Goal: Task Accomplishment & Management: Manage account settings

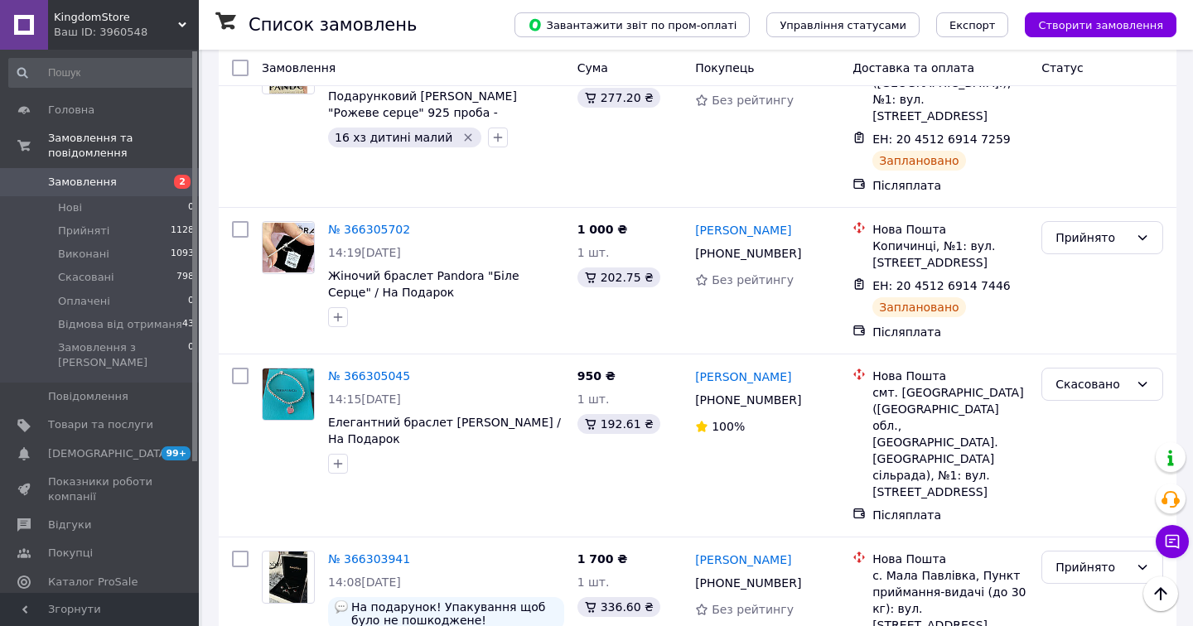
scroll to position [818, 0]
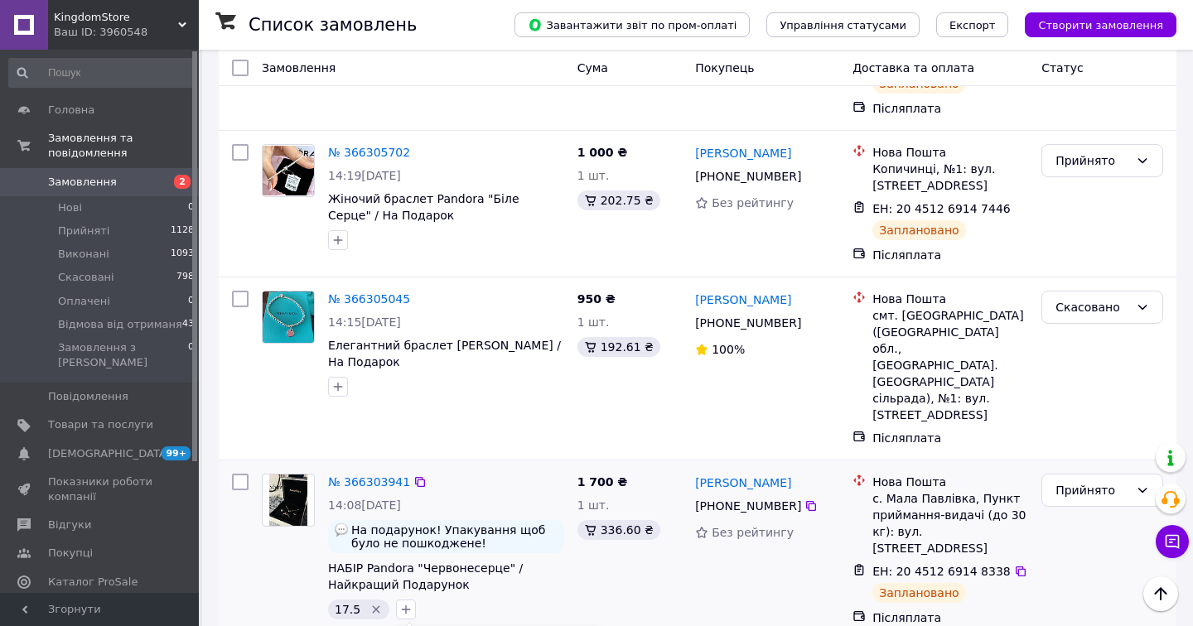
scroll to position [1001, 0]
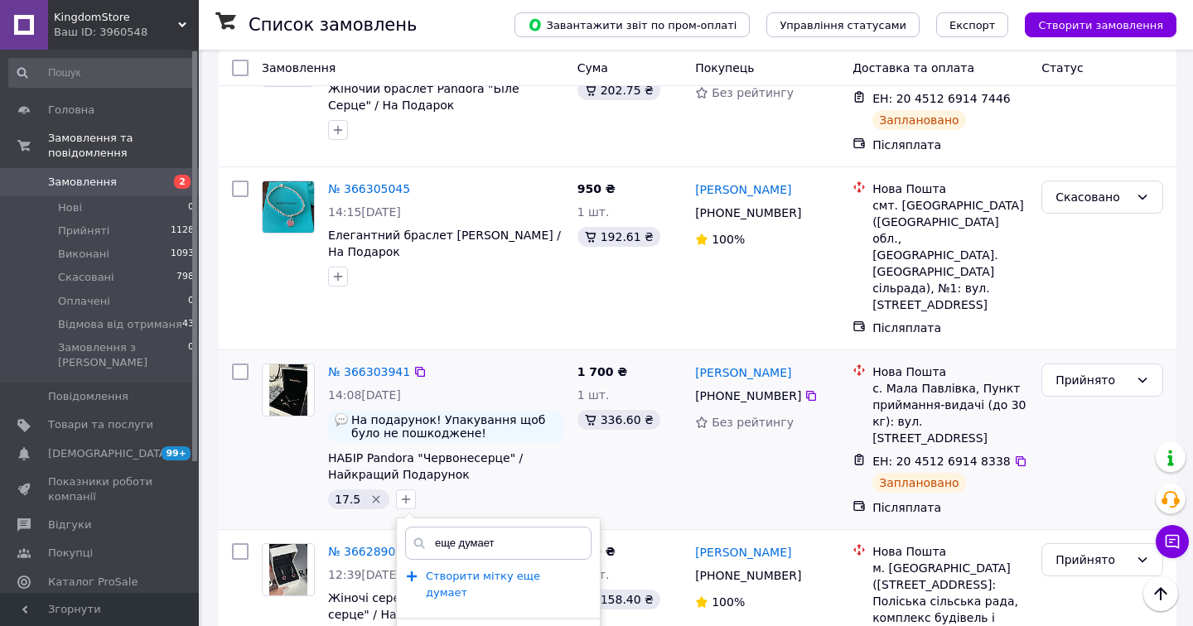
type input "еще думает"
click at [439, 570] on span "Створити мітку еще думает" at bounding box center [483, 585] width 114 height 30
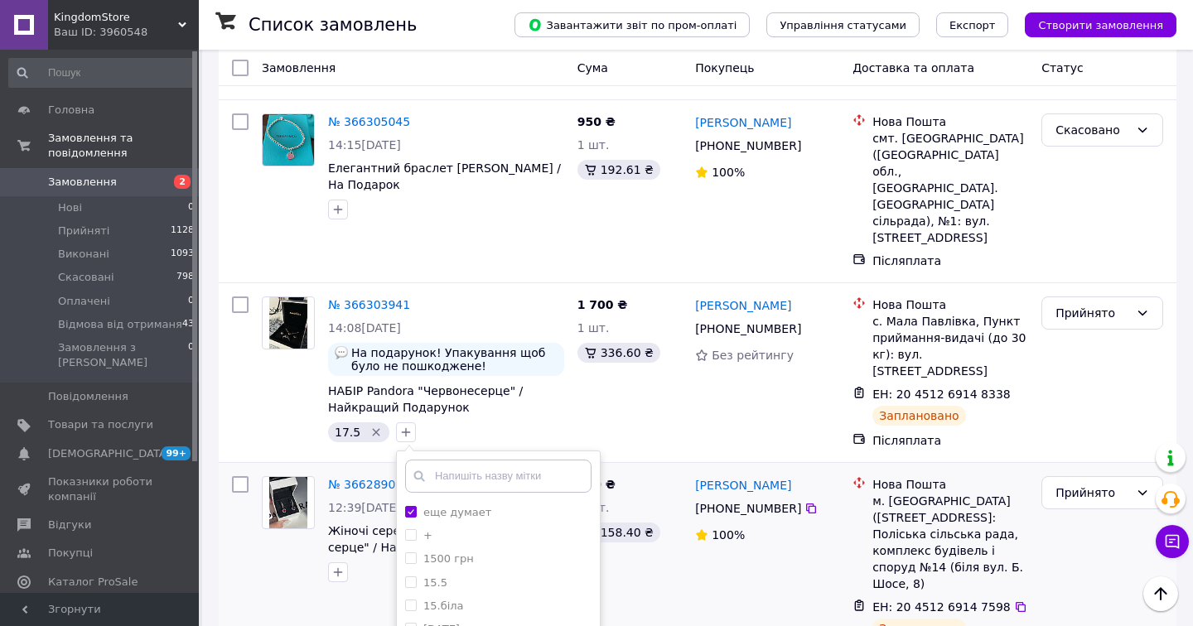
scroll to position [1154, 0]
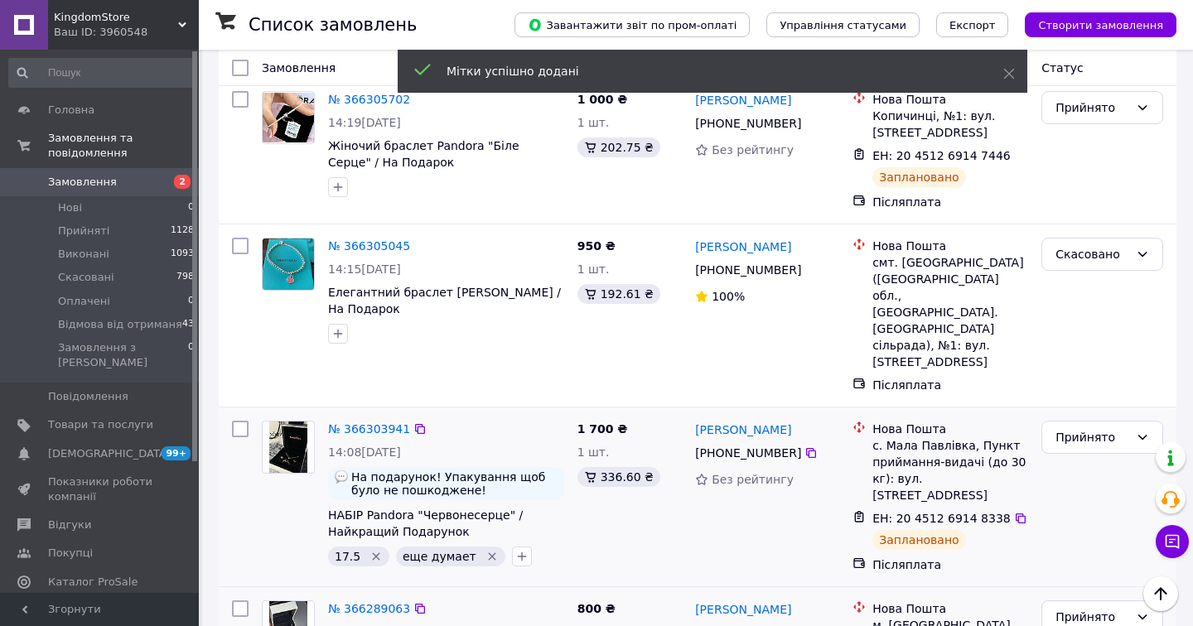
scroll to position [916, 0]
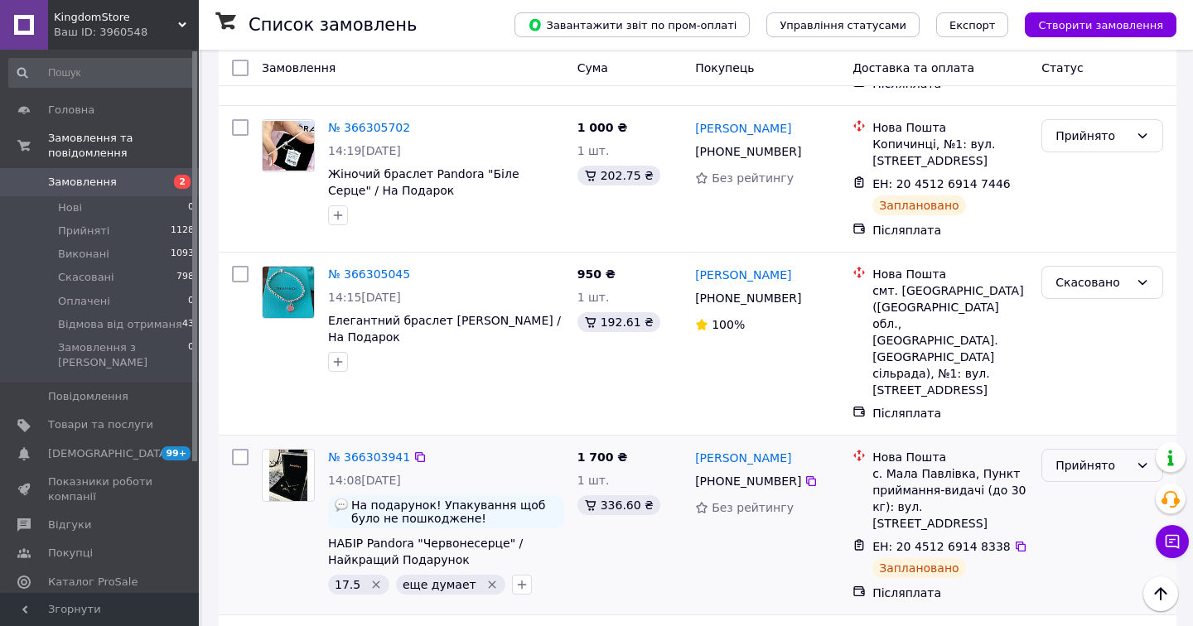
click at [1075, 457] on div "Прийнято" at bounding box center [1093, 466] width 74 height 18
click at [1064, 407] on li "Скасовано" at bounding box center [1102, 399] width 120 height 30
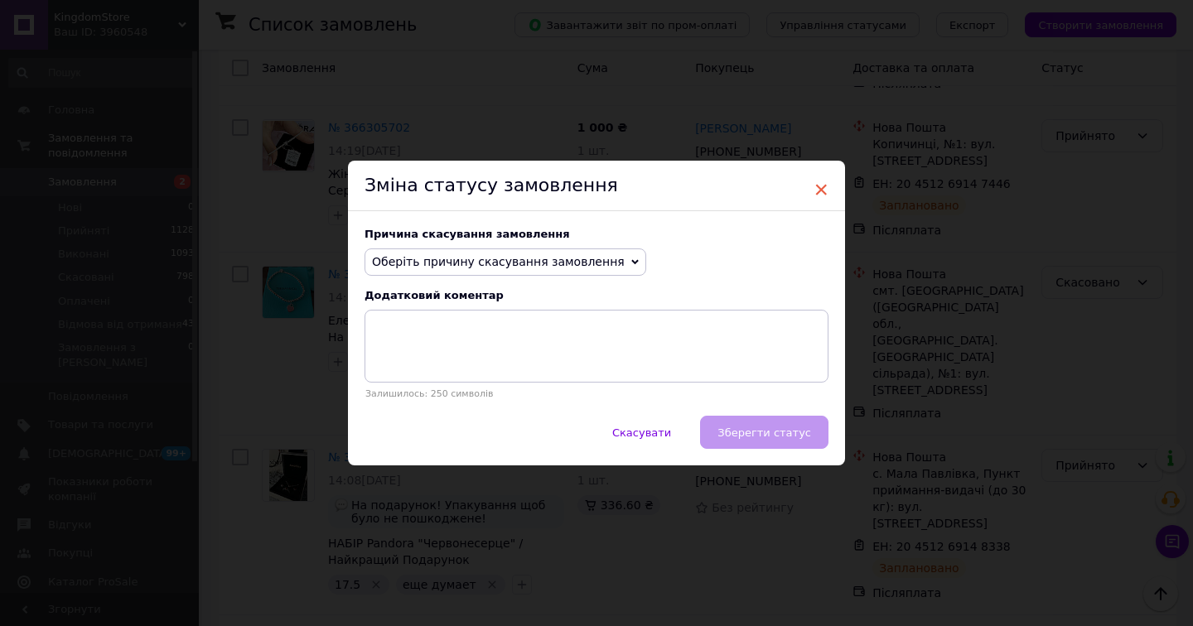
click at [817, 191] on span "×" at bounding box center [821, 190] width 15 height 28
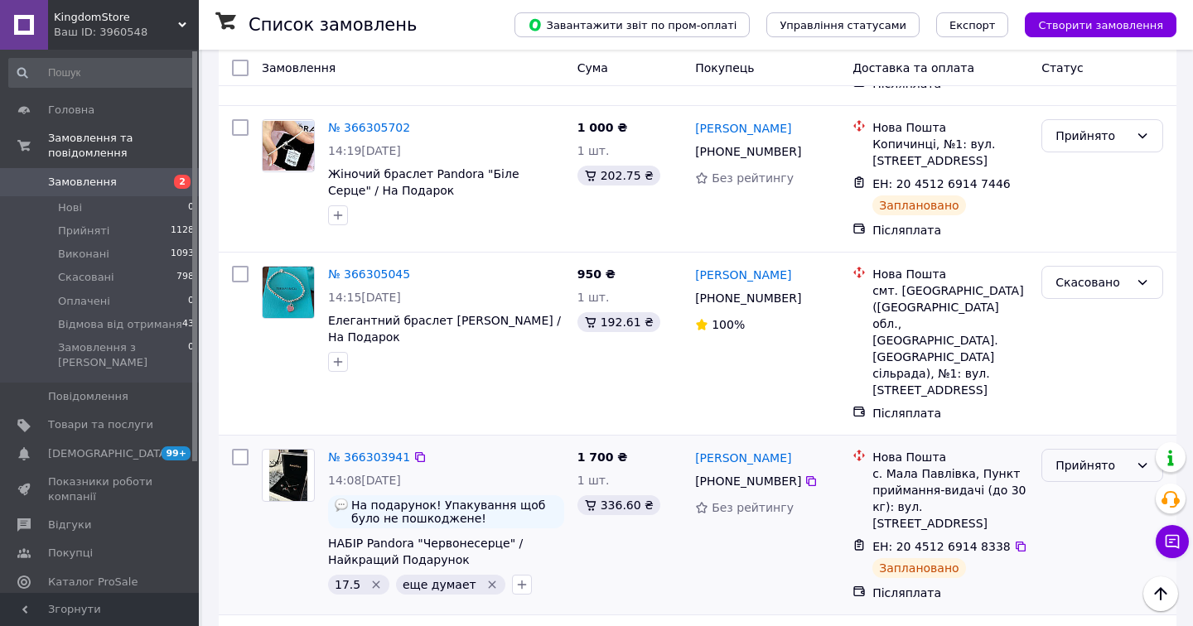
click at [1078, 457] on div "Прийнято" at bounding box center [1093, 466] width 74 height 18
click at [1072, 403] on li "Скасовано" at bounding box center [1102, 399] width 120 height 30
click at [1086, 449] on div "Прийнято" at bounding box center [1103, 465] width 122 height 33
click at [1079, 404] on li "Скасовано" at bounding box center [1102, 399] width 120 height 30
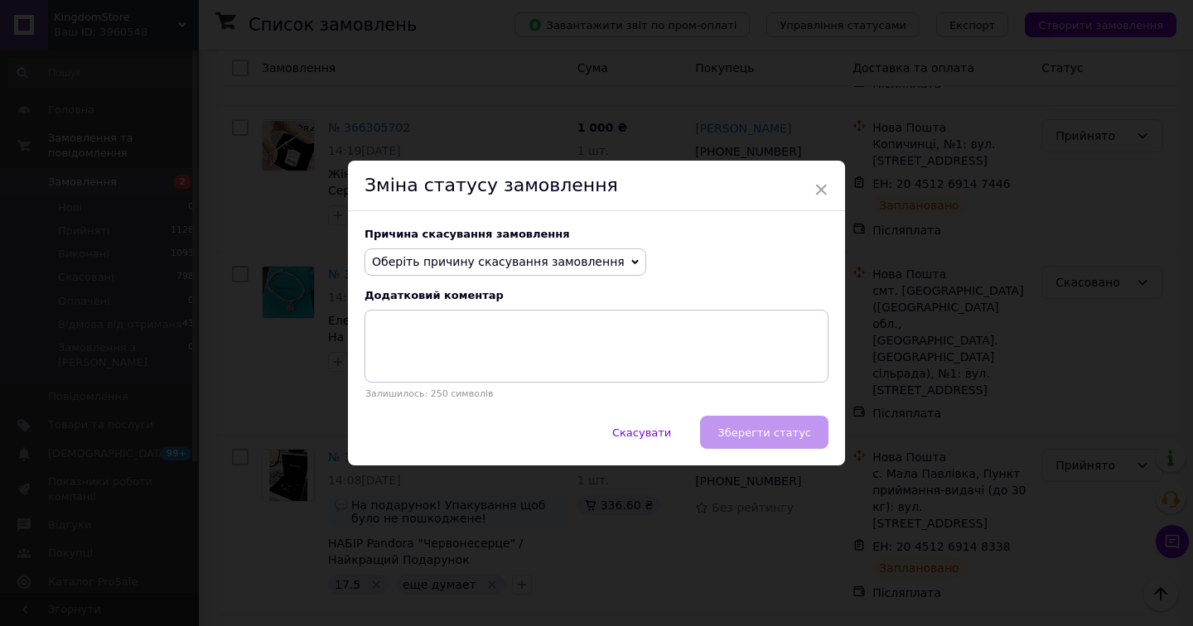
click at [525, 243] on div "Причина скасування замовлення Оберіть причину скасування замовлення Немає в ная…" at bounding box center [596, 313] width 497 height 205
click at [529, 258] on span "Оберіть причину скасування замовлення" at bounding box center [498, 261] width 253 height 13
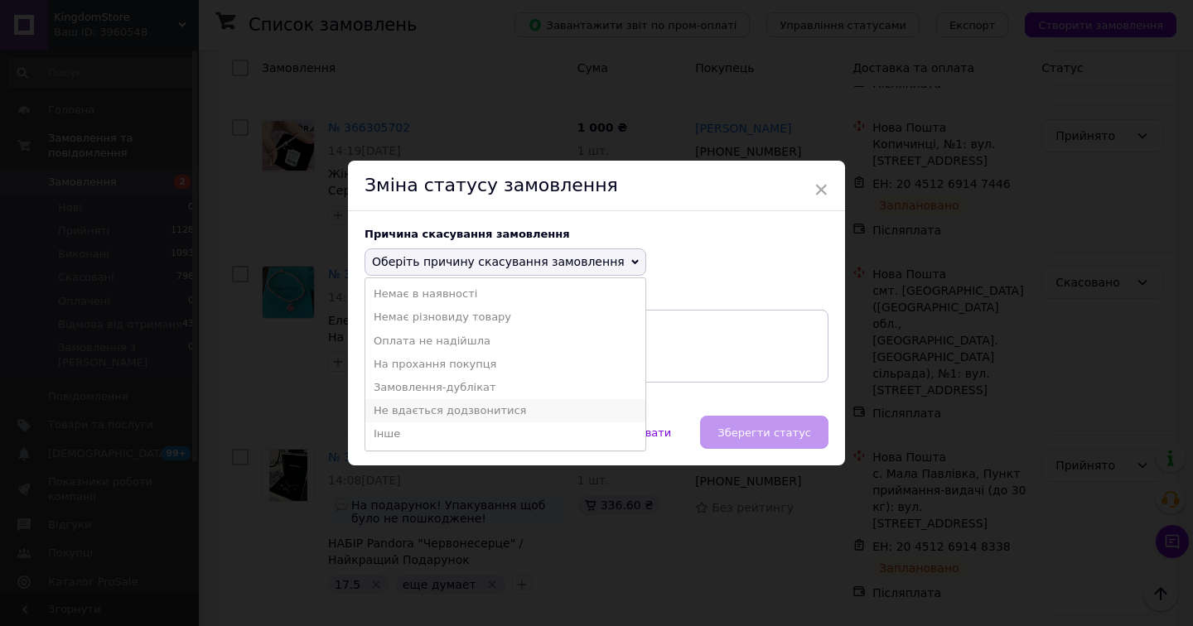
click at [459, 411] on li "Не вдається додзвонитися" at bounding box center [505, 410] width 280 height 23
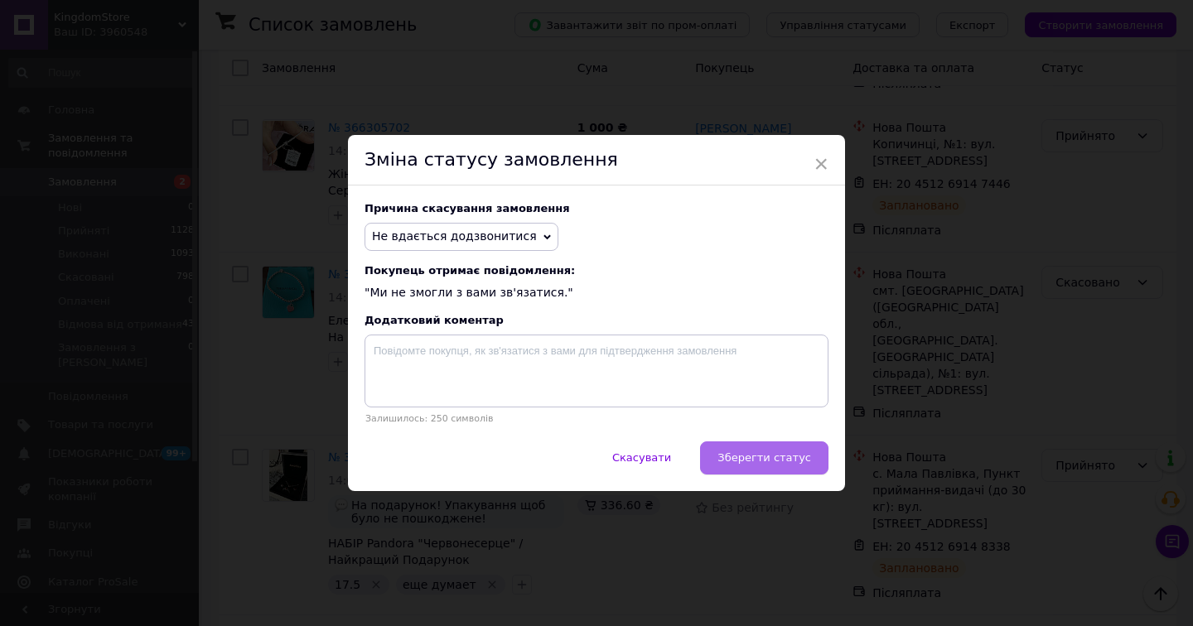
click at [743, 467] on button "Зберегти статус" at bounding box center [764, 458] width 128 height 33
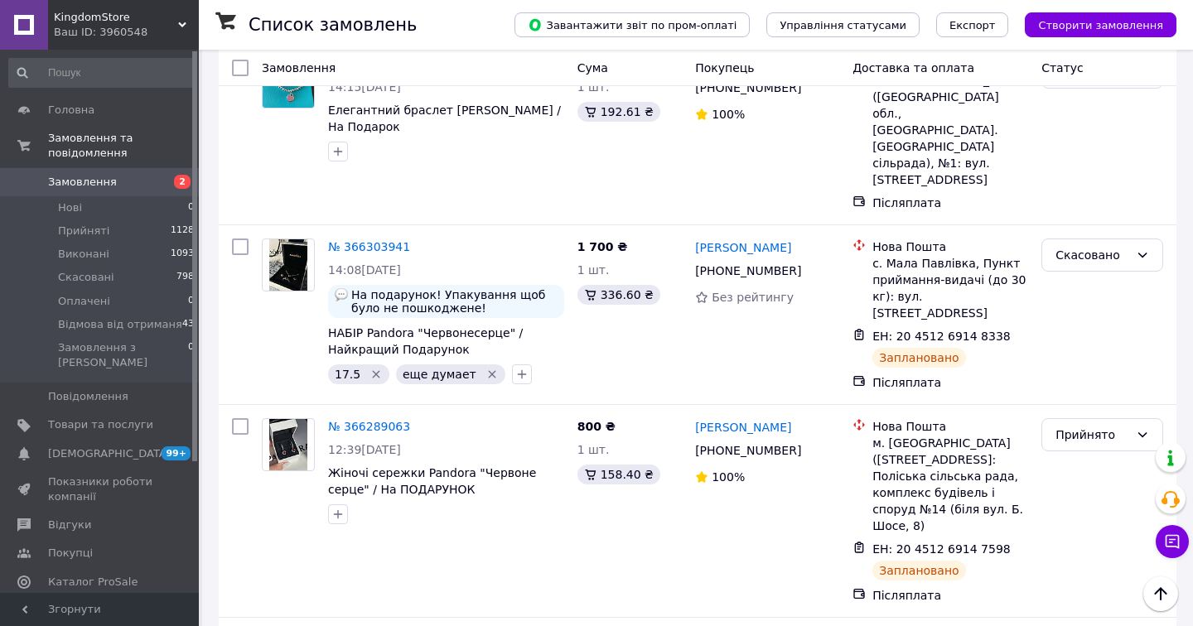
scroll to position [1132, 0]
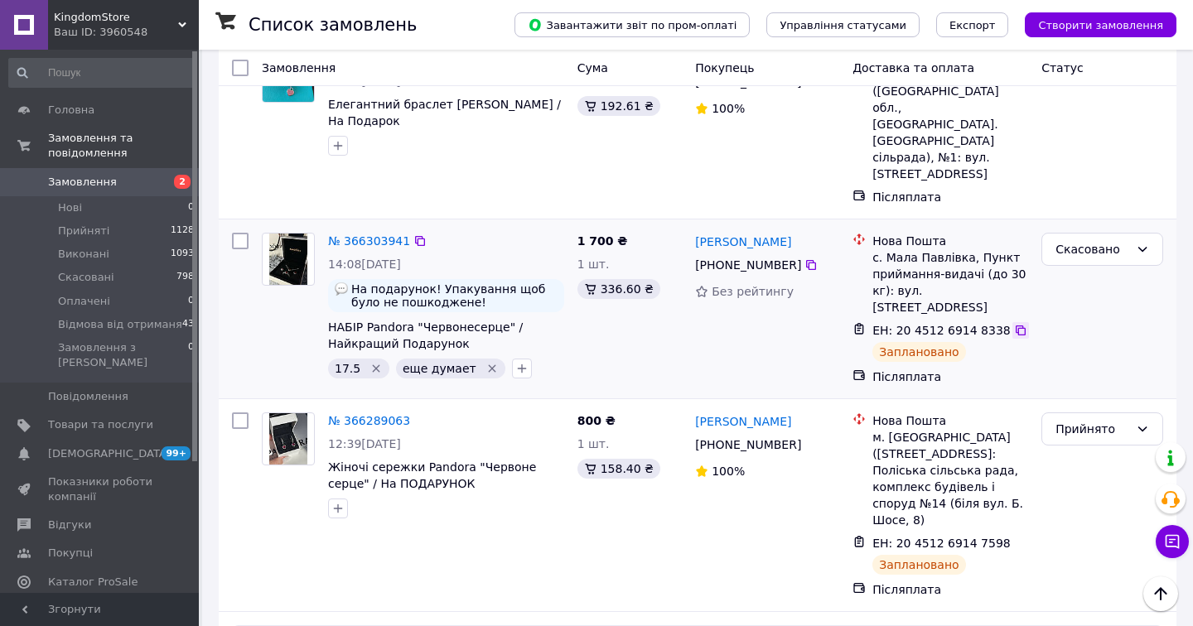
click at [1016, 326] on icon at bounding box center [1021, 331] width 10 height 10
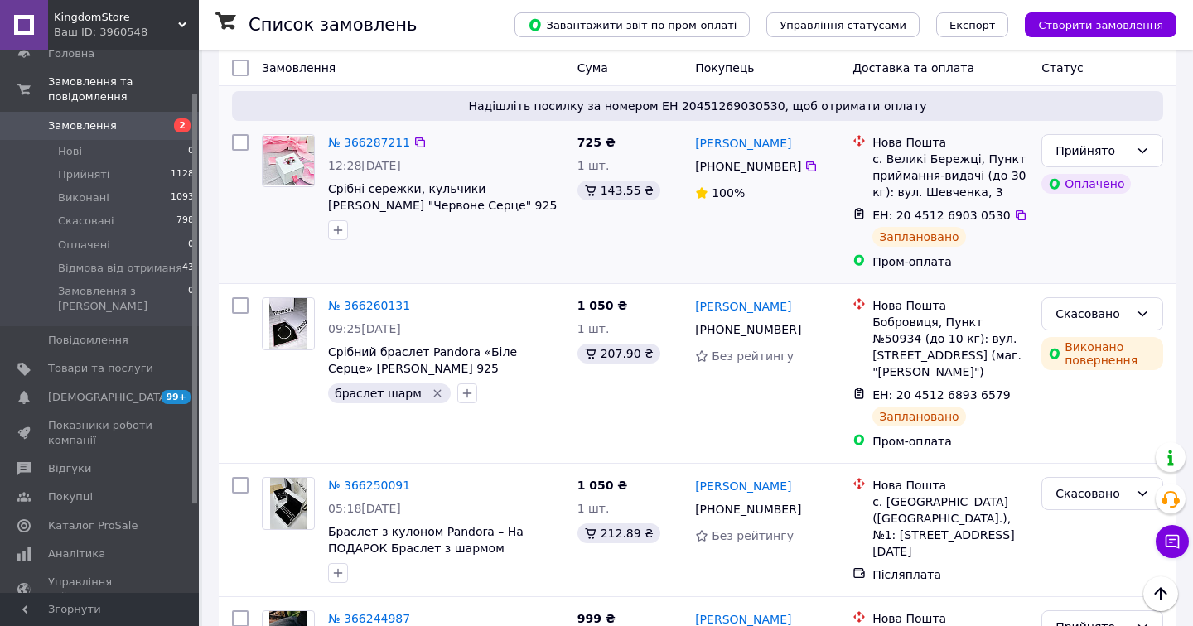
scroll to position [1670, 0]
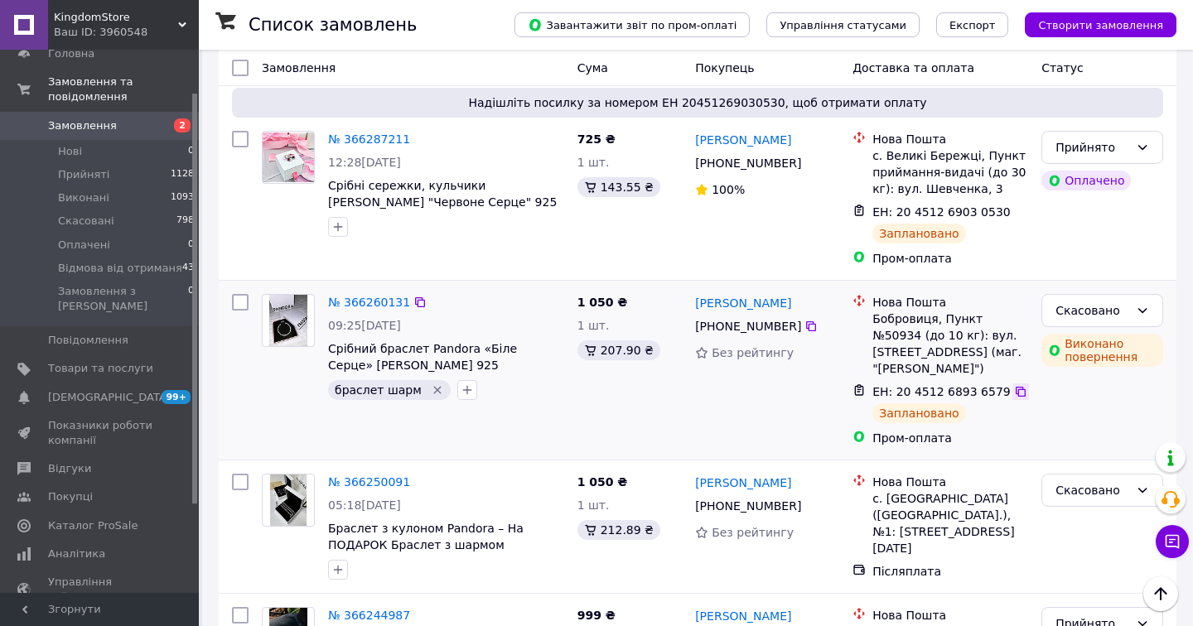
click at [1016, 387] on icon at bounding box center [1021, 392] width 10 height 10
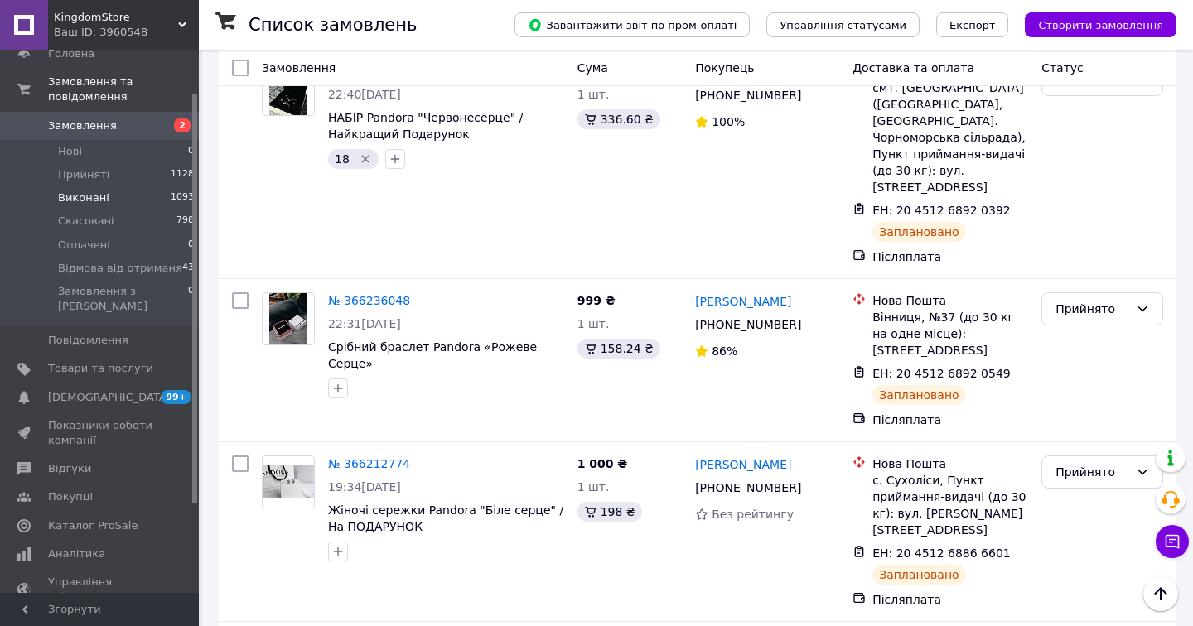
scroll to position [2317, 0]
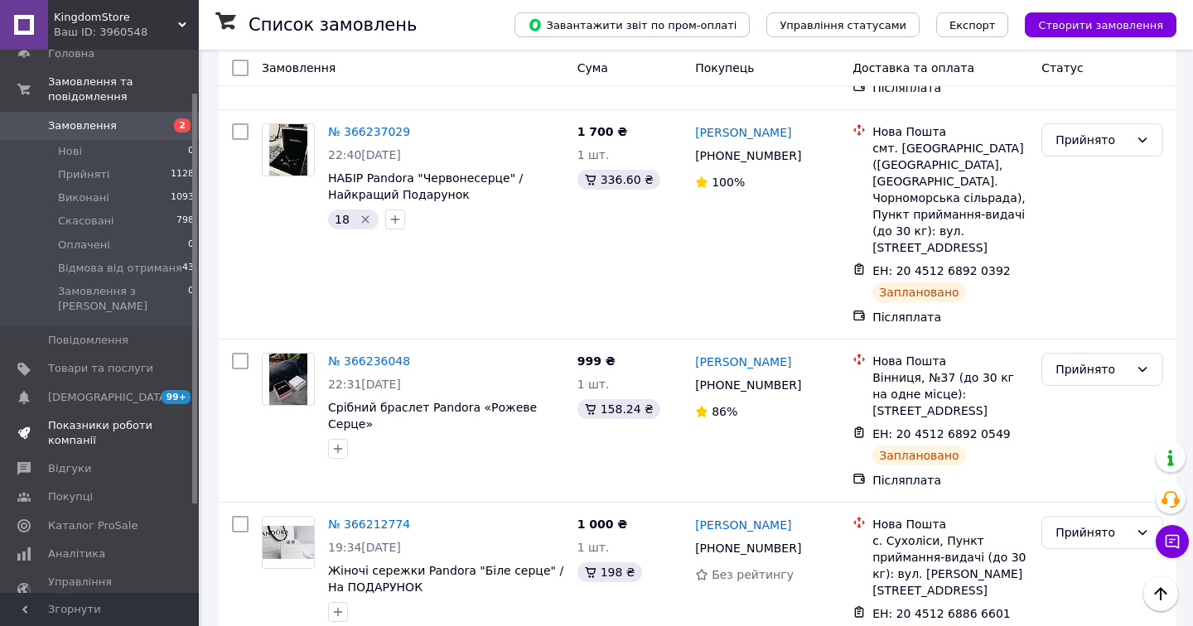
click at [79, 418] on span "Показники роботи компанії" at bounding box center [100, 433] width 105 height 30
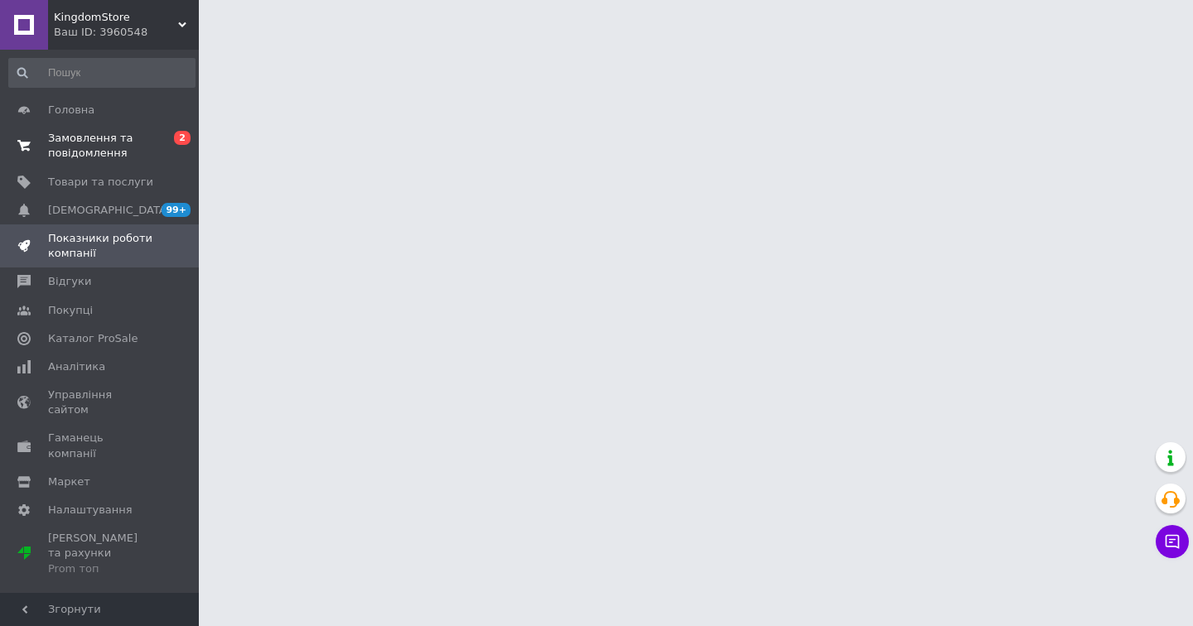
click at [128, 152] on span "Замовлення та повідомлення" at bounding box center [100, 146] width 105 height 30
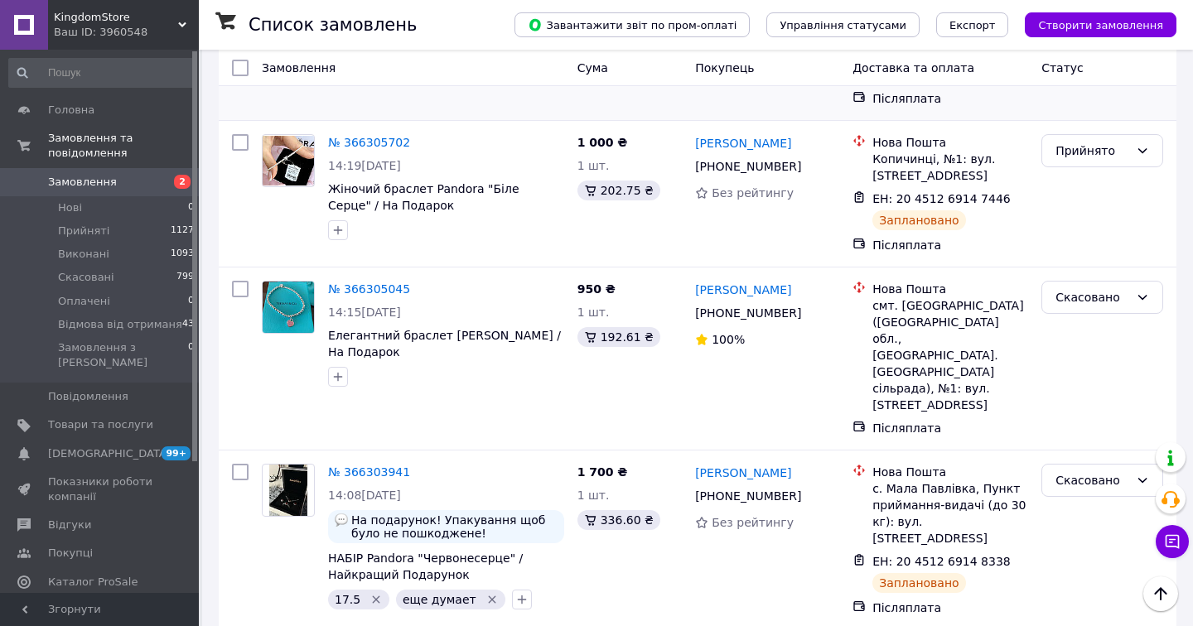
scroll to position [914, 0]
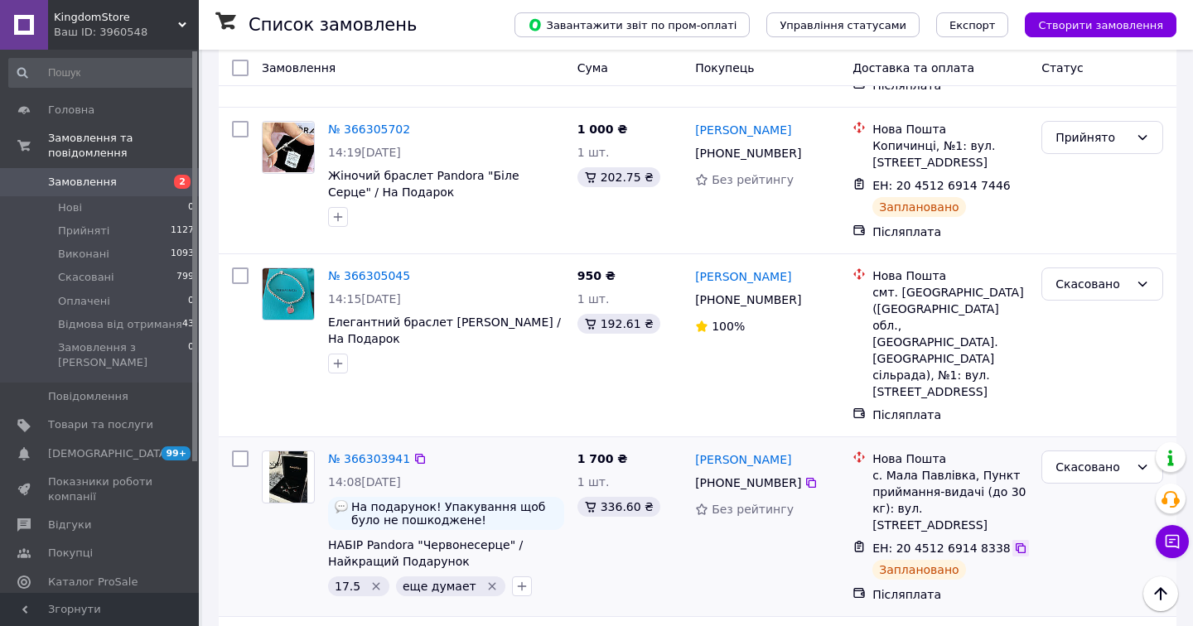
click at [1014, 542] on icon at bounding box center [1020, 548] width 13 height 13
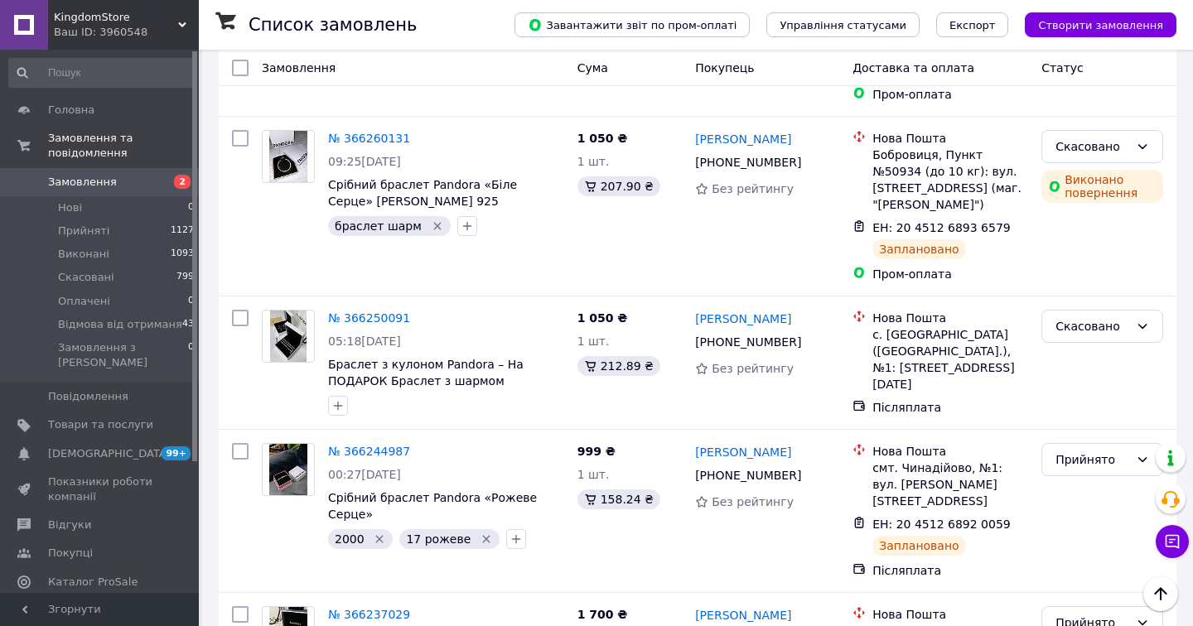
scroll to position [1843, 0]
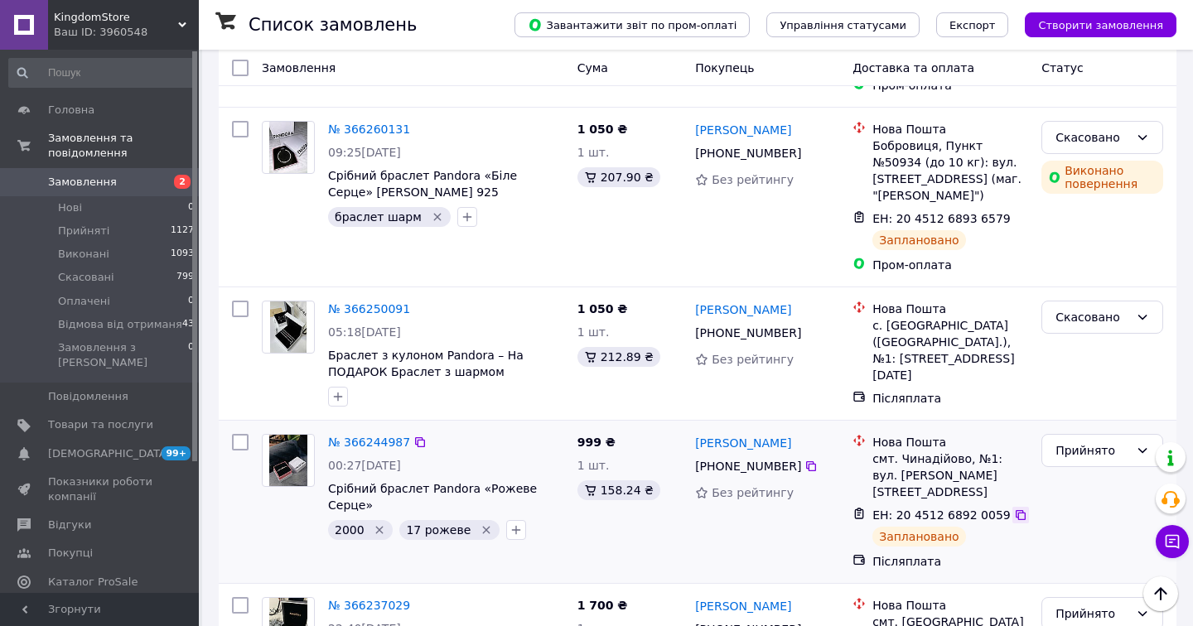
click at [1016, 510] on icon at bounding box center [1021, 515] width 10 height 10
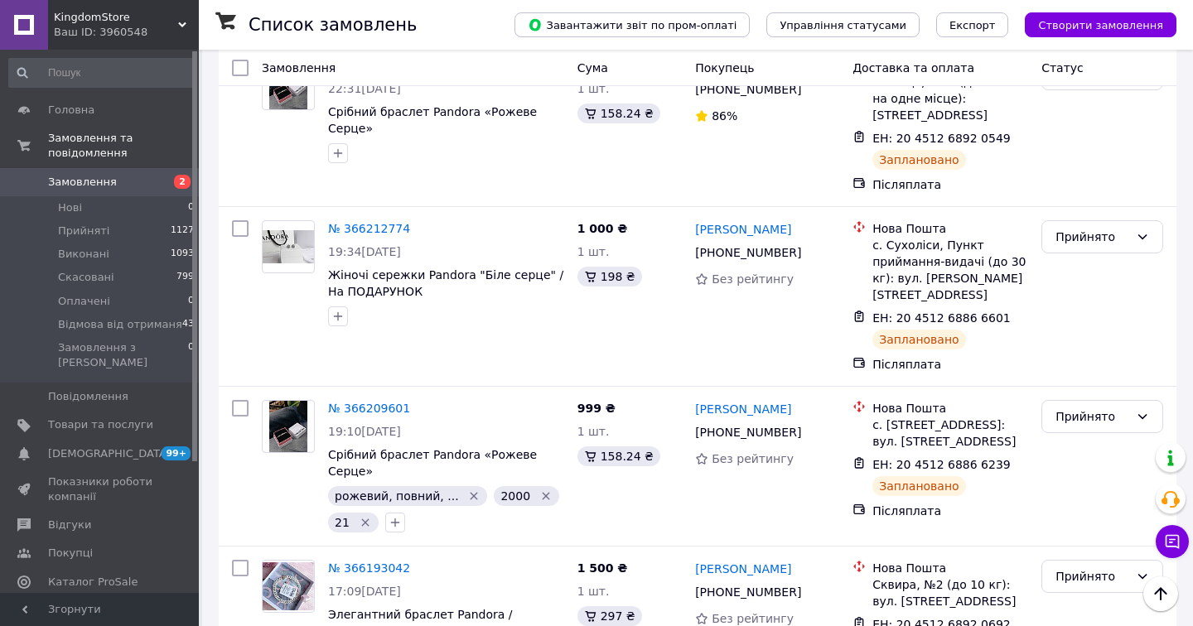
scroll to position [2616, 0]
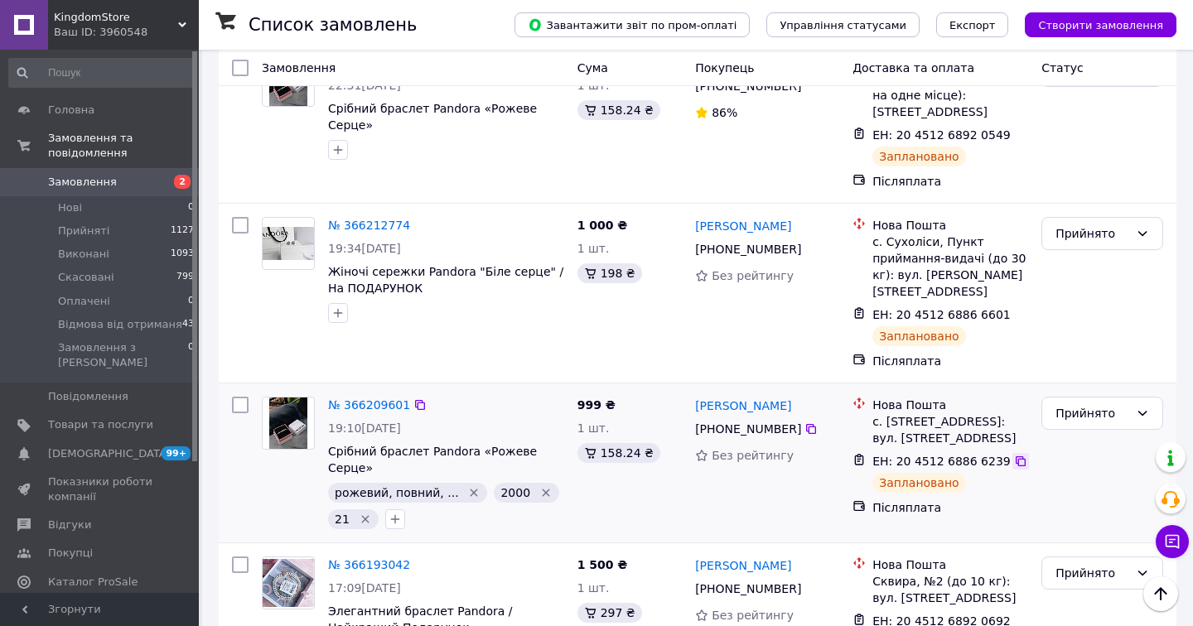
click at [1014, 455] on icon at bounding box center [1020, 461] width 13 height 13
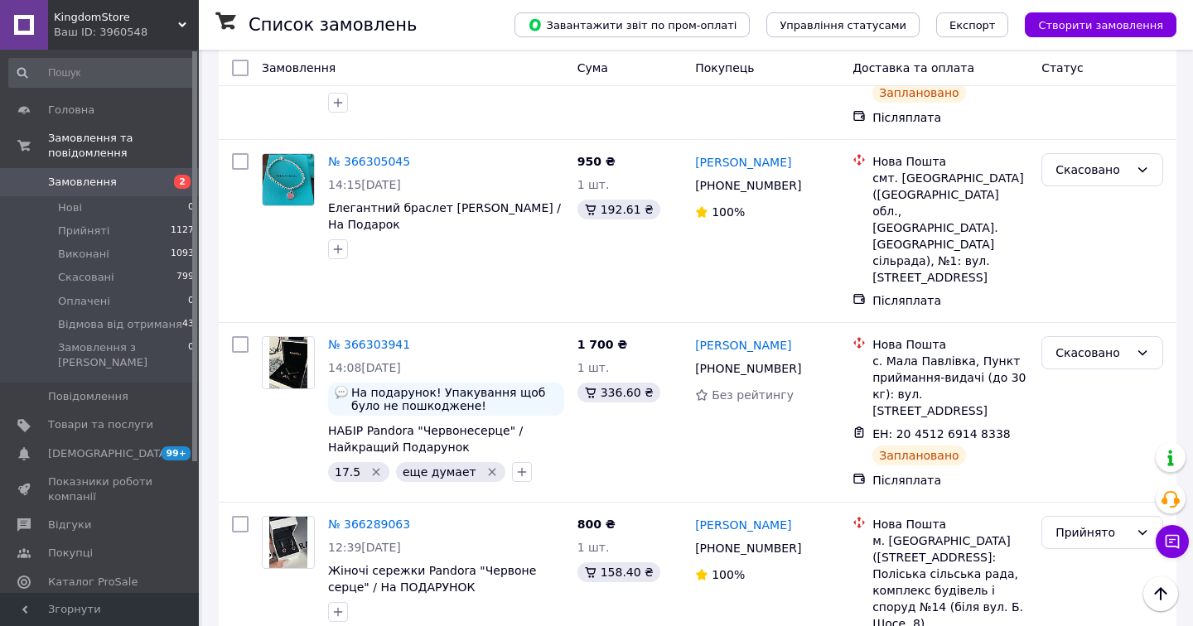
scroll to position [1127, 0]
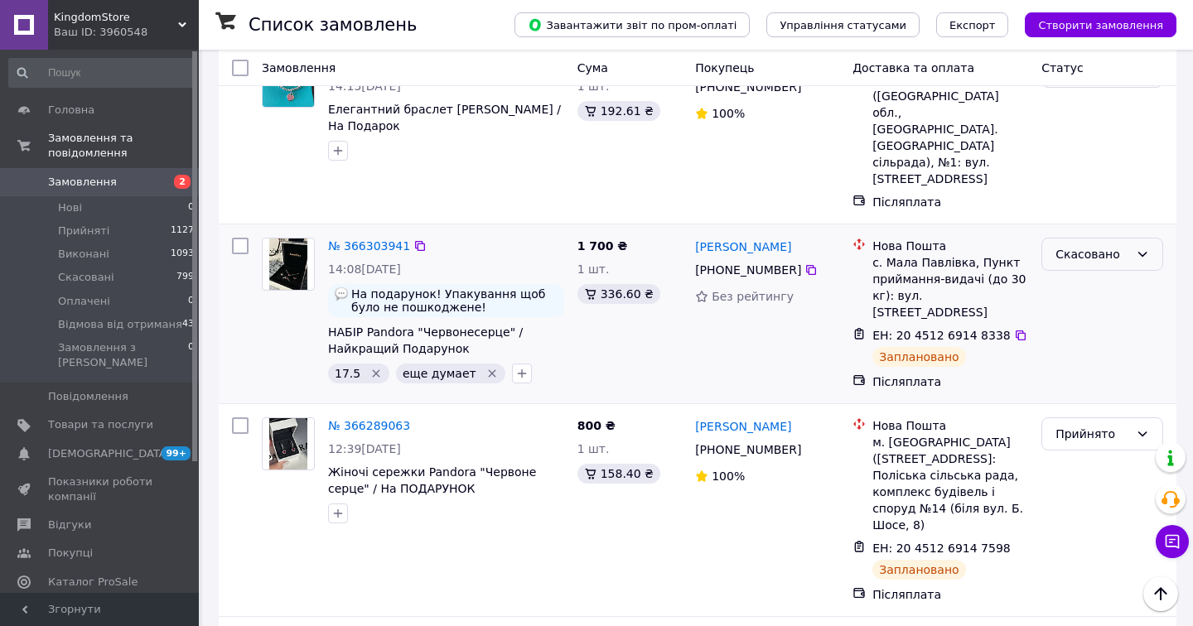
click at [1071, 245] on div "Скасовано" at bounding box center [1093, 254] width 74 height 18
click at [1079, 153] on li "Прийнято" at bounding box center [1102, 158] width 120 height 30
click at [1085, 245] on div "Скасовано" at bounding box center [1093, 254] width 74 height 18
click at [1081, 159] on li "Прийнято" at bounding box center [1102, 158] width 120 height 30
click at [371, 239] on link "№ 366303941" at bounding box center [369, 245] width 82 height 13
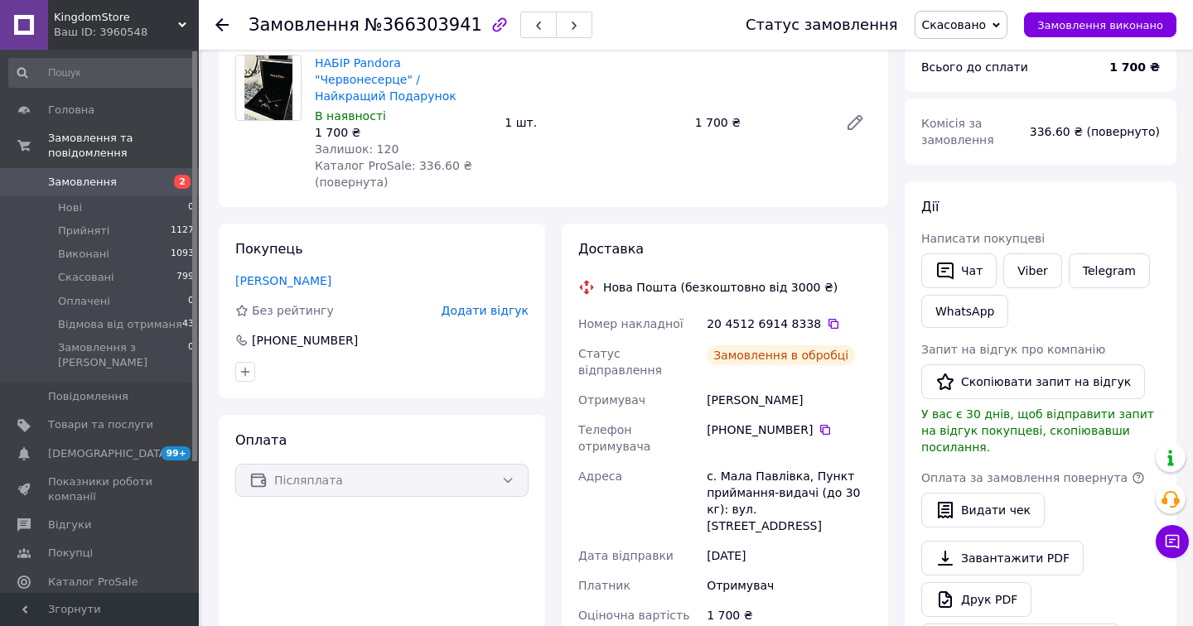
scroll to position [34, 0]
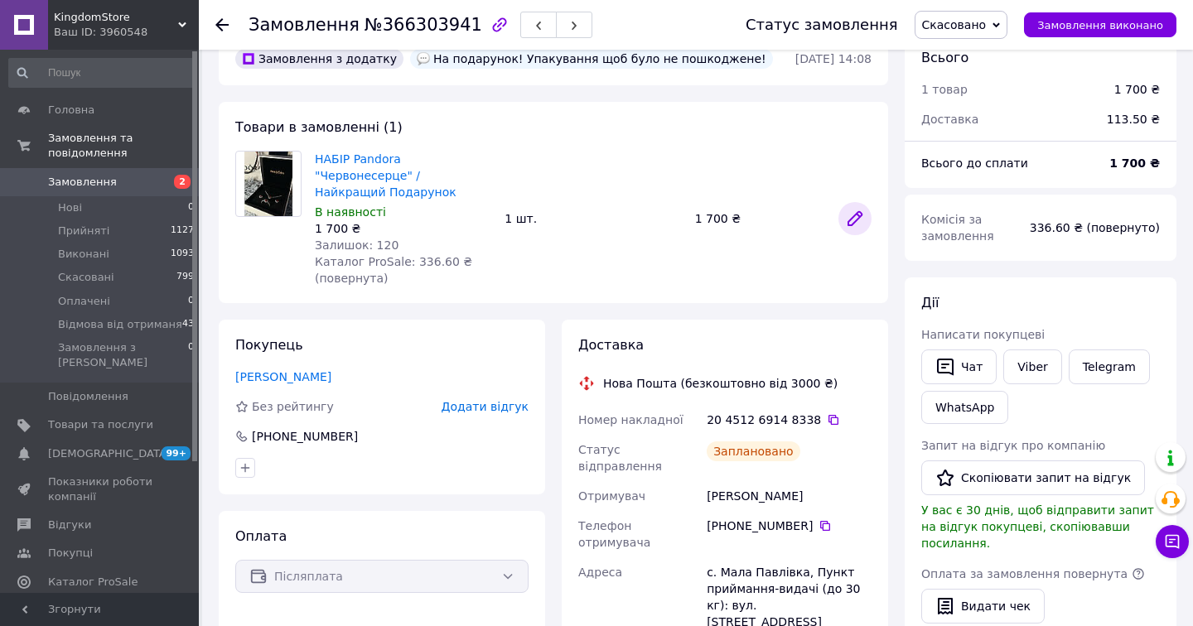
click at [863, 214] on icon at bounding box center [855, 219] width 20 height 20
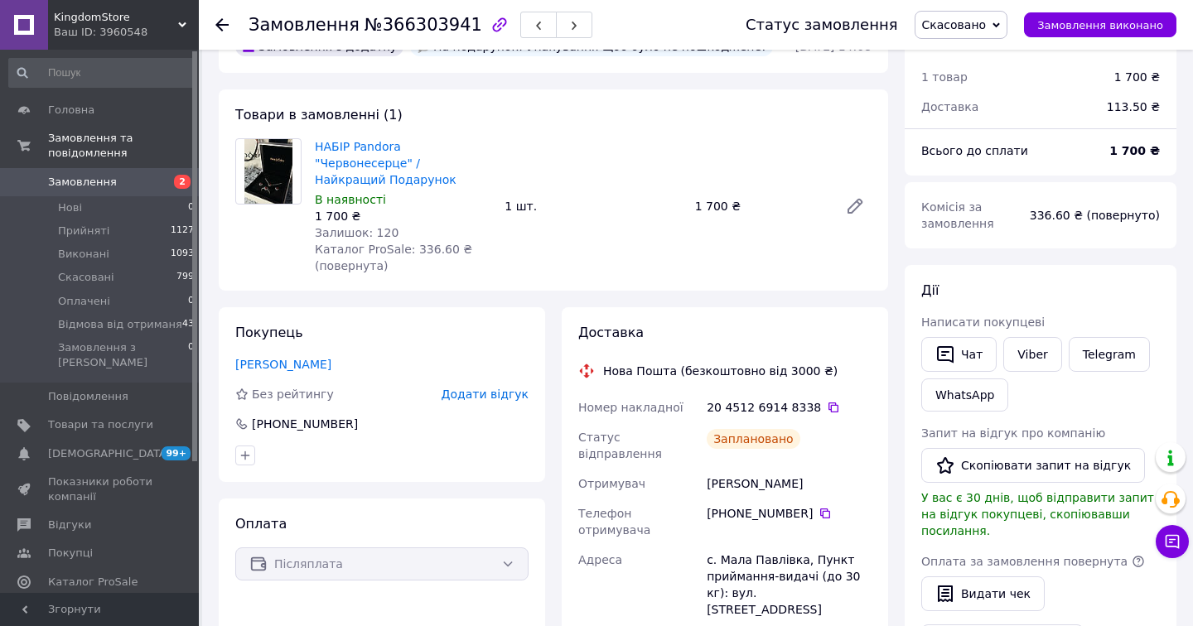
scroll to position [62, 0]
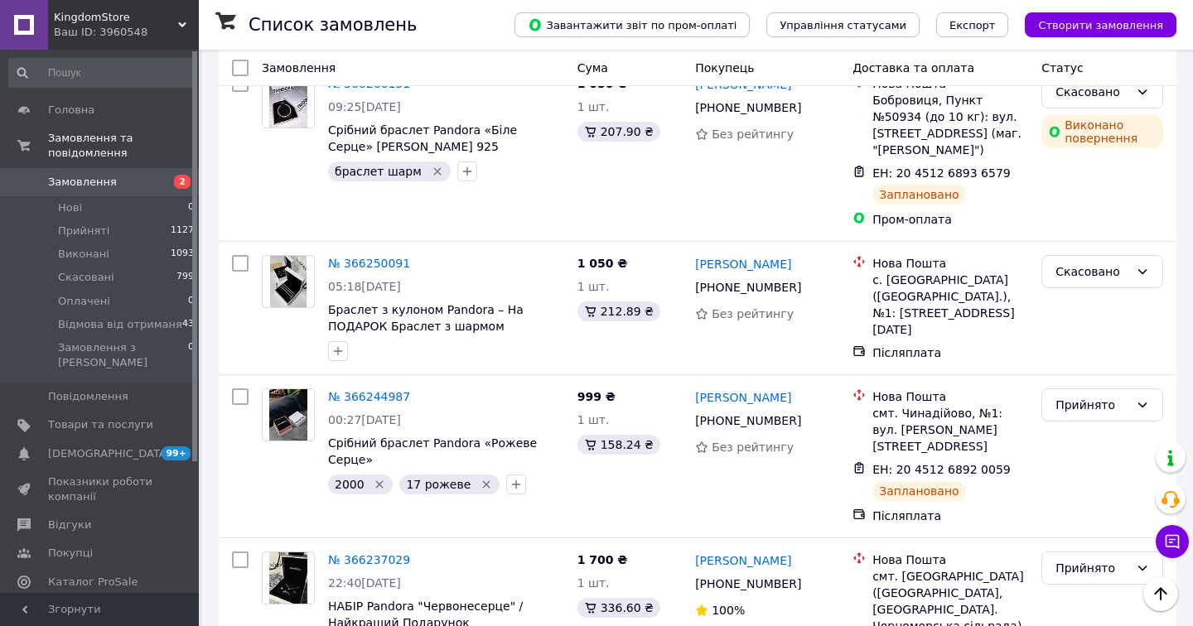
scroll to position [1897, 0]
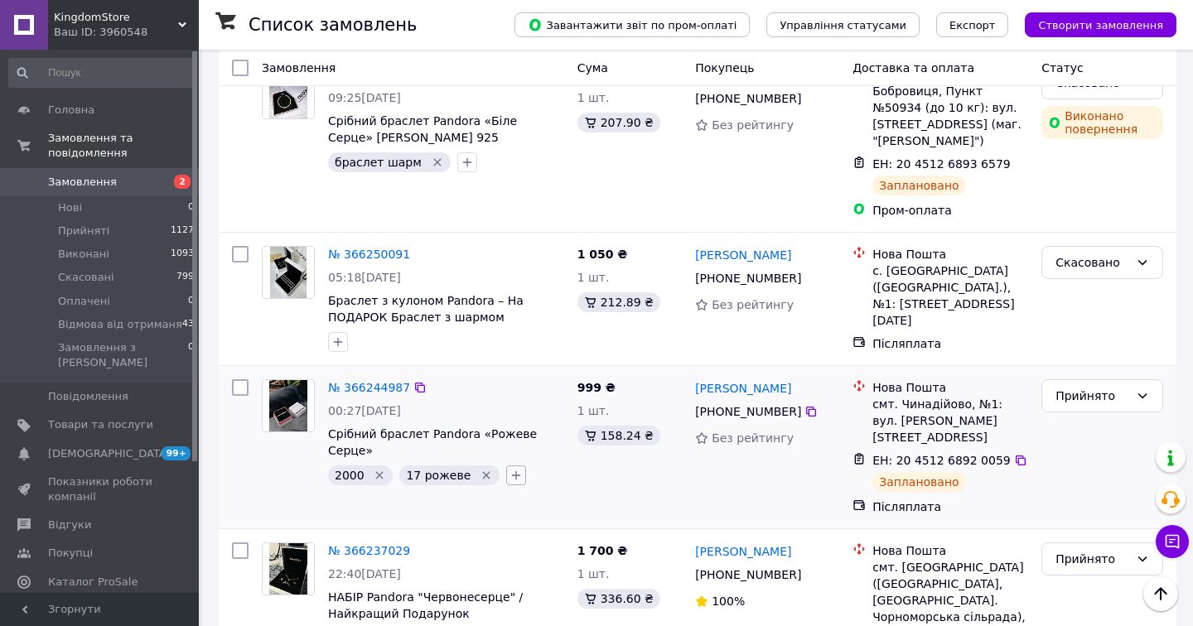
click at [512, 471] on icon "button" at bounding box center [516, 475] width 9 height 9
type input "2"
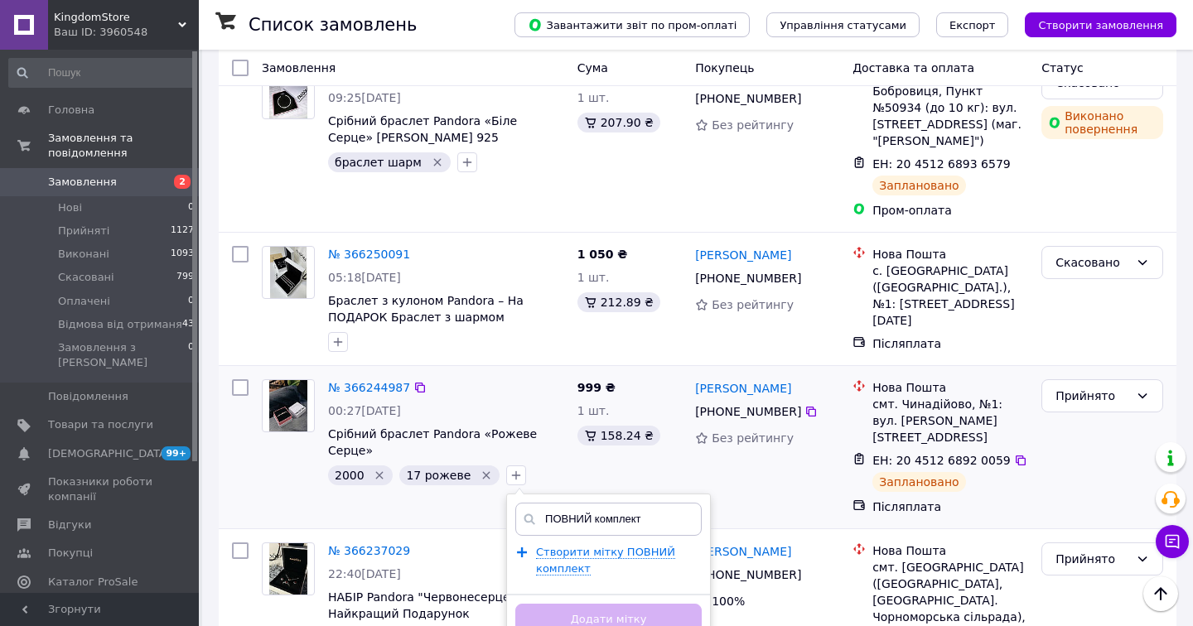
type input "ПОВНИЙ комплект"
click at [583, 544] on div "Створити мітку ПОВНИЙ комплект" at bounding box center [614, 560] width 157 height 33
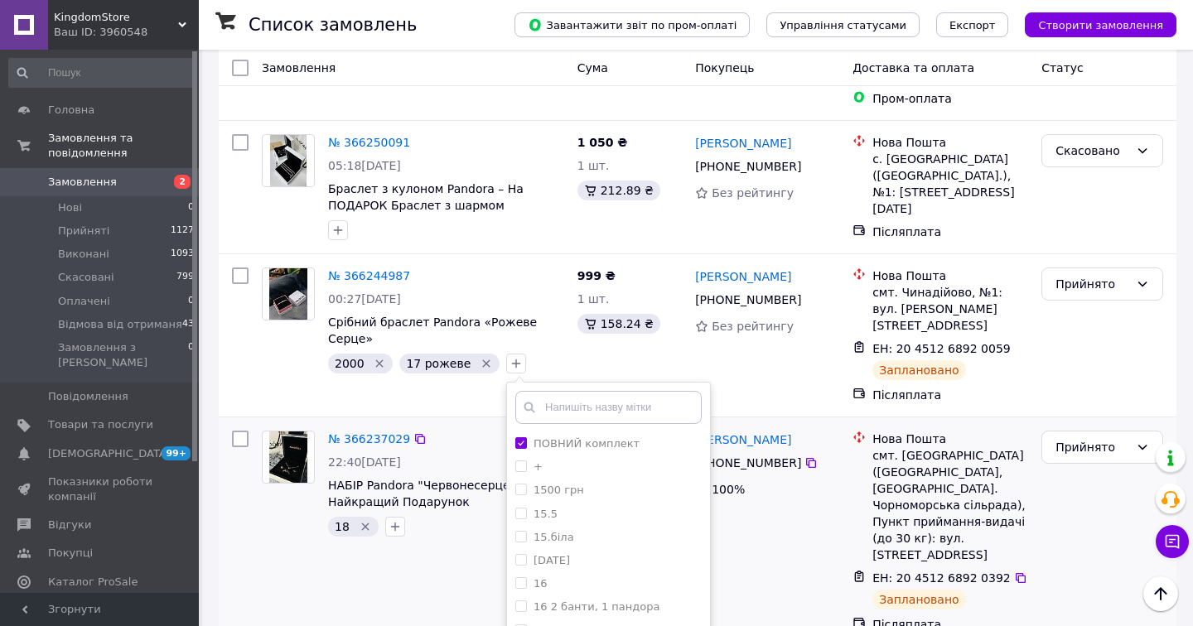
scroll to position [2128, 0]
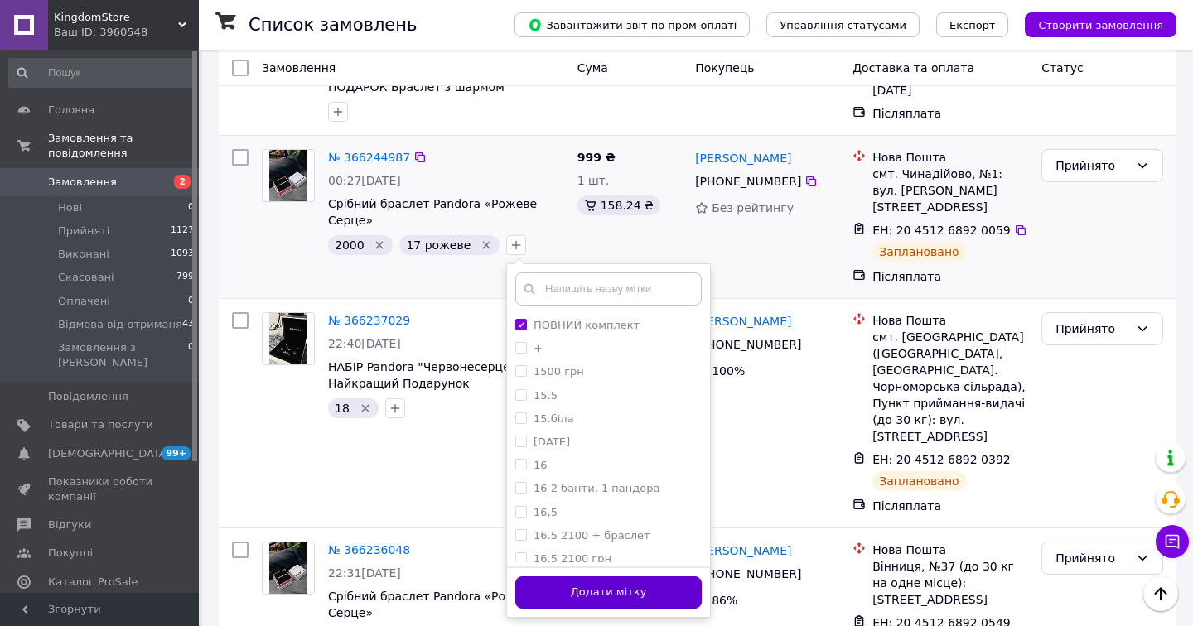
click at [529, 577] on button "Додати мітку" at bounding box center [608, 593] width 186 height 32
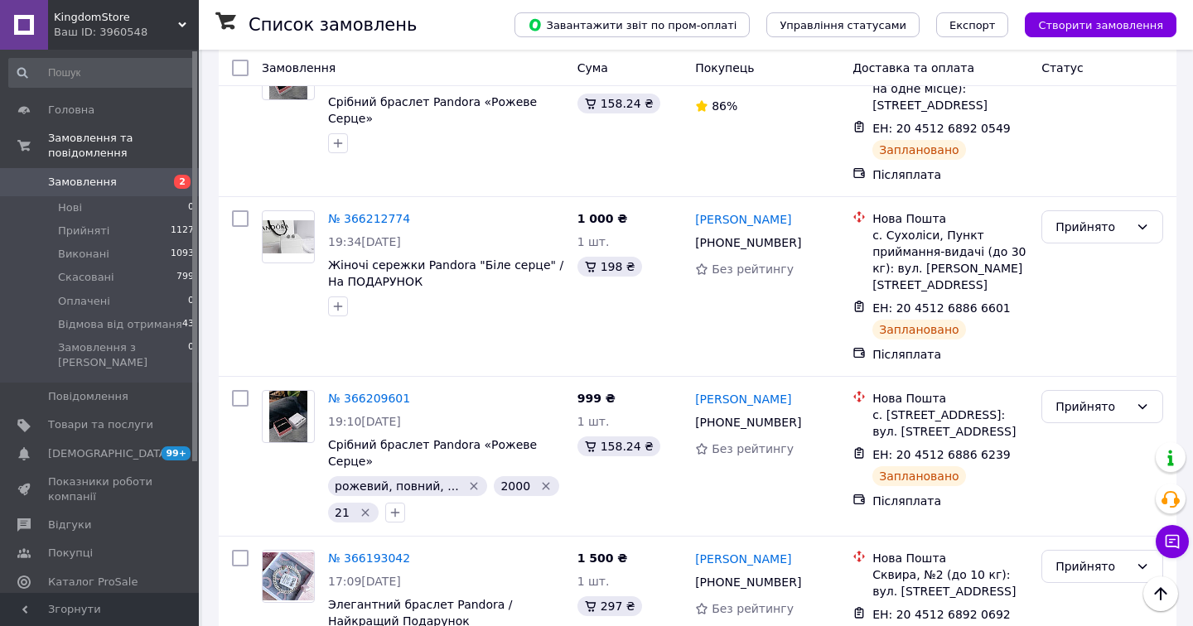
scroll to position [2624, 0]
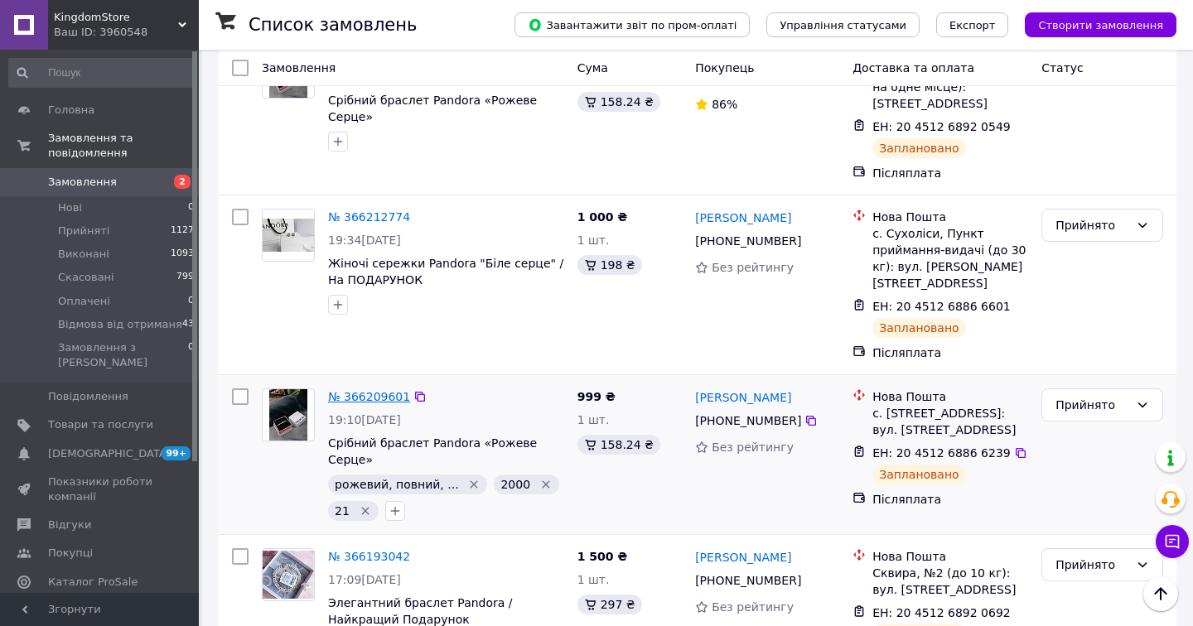
click at [365, 390] on link "№ 366209601" at bounding box center [369, 396] width 82 height 13
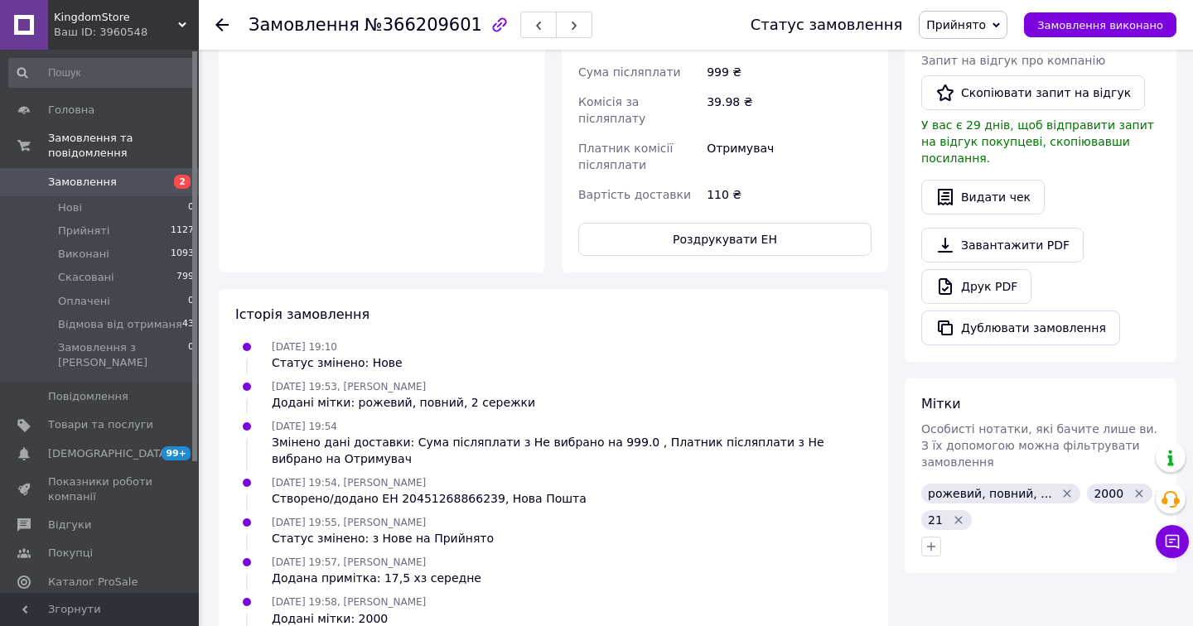
scroll to position [674, 0]
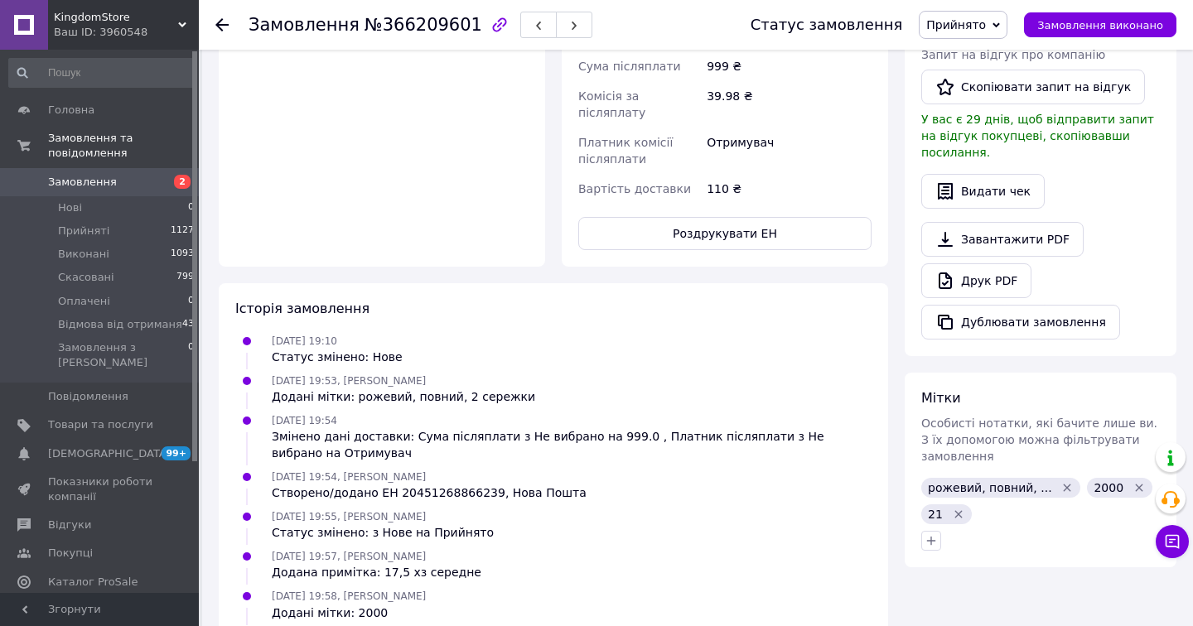
click at [109, 186] on span "Замовлення" at bounding box center [82, 182] width 69 height 15
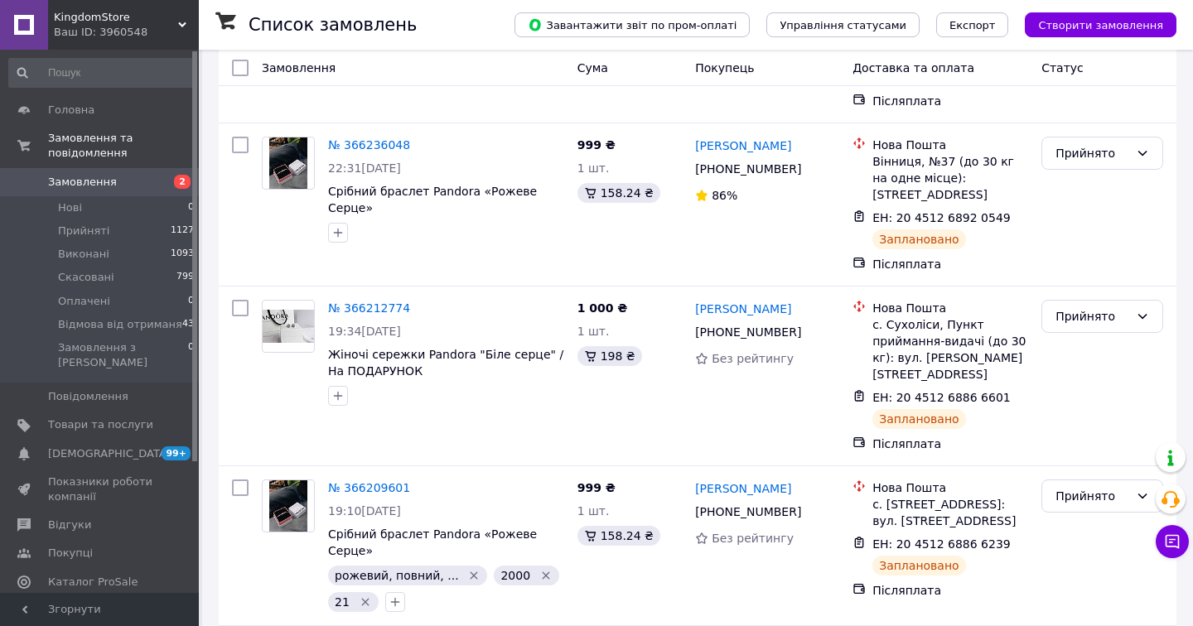
scroll to position [3033, 0]
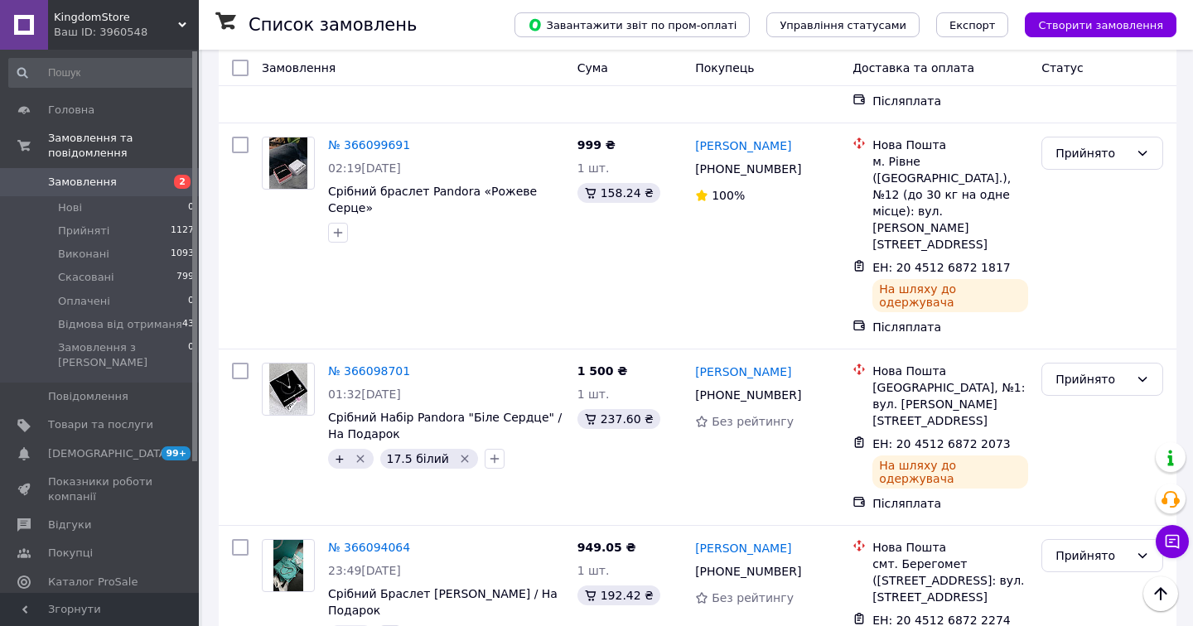
scroll to position [2910, 0]
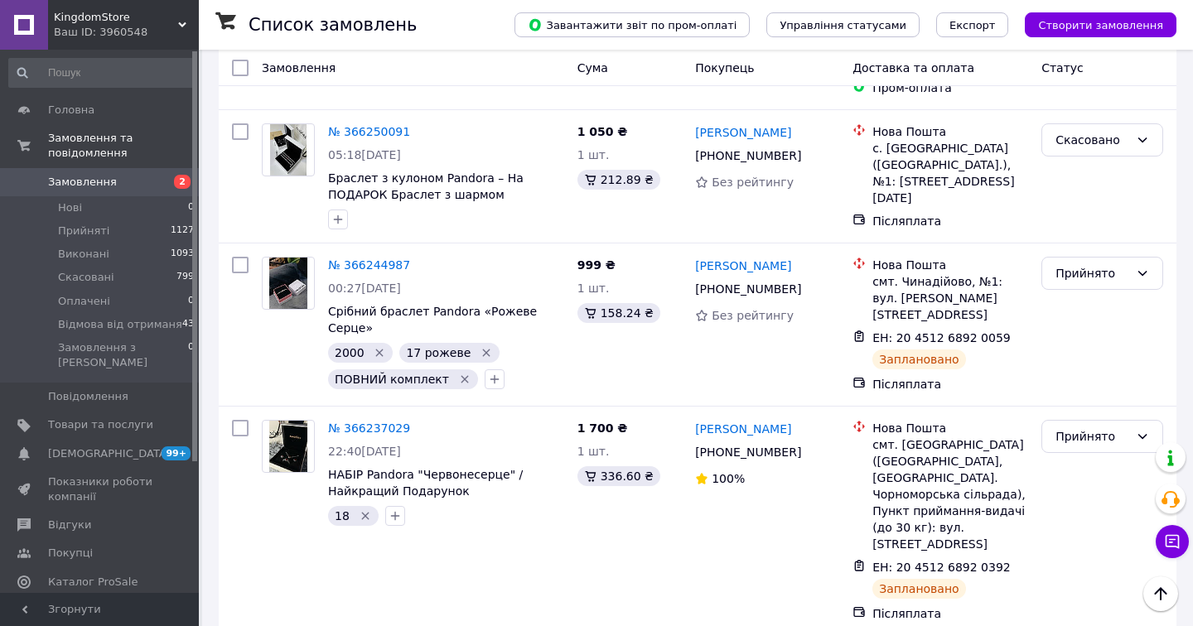
scroll to position [2016, 0]
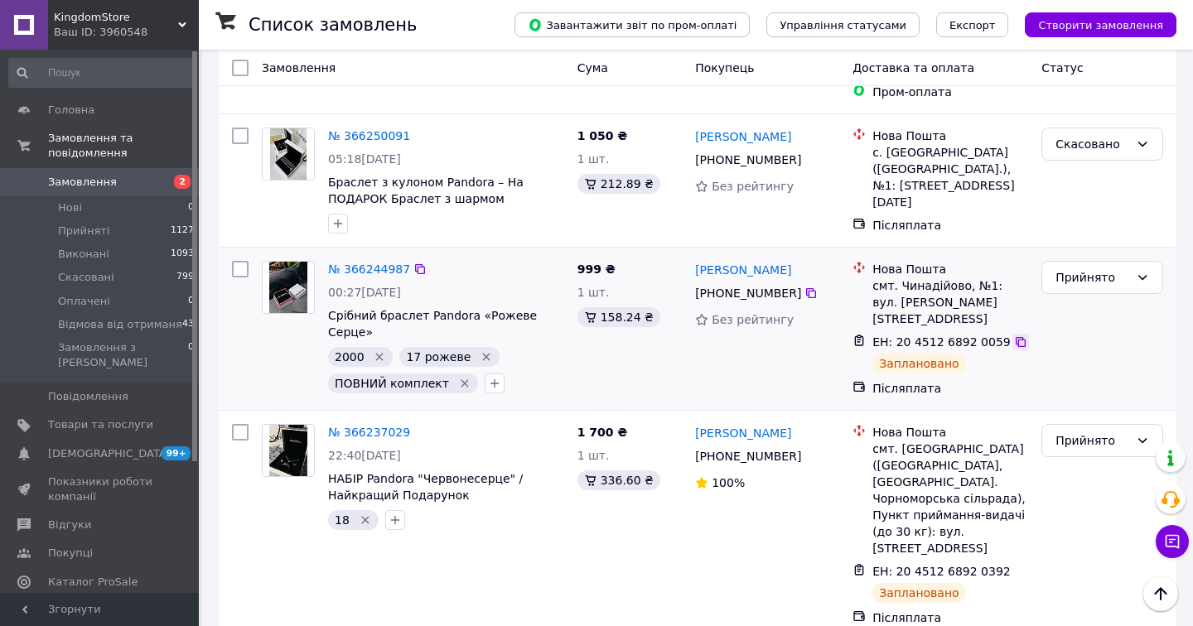
click at [1014, 336] on icon at bounding box center [1020, 342] width 13 height 13
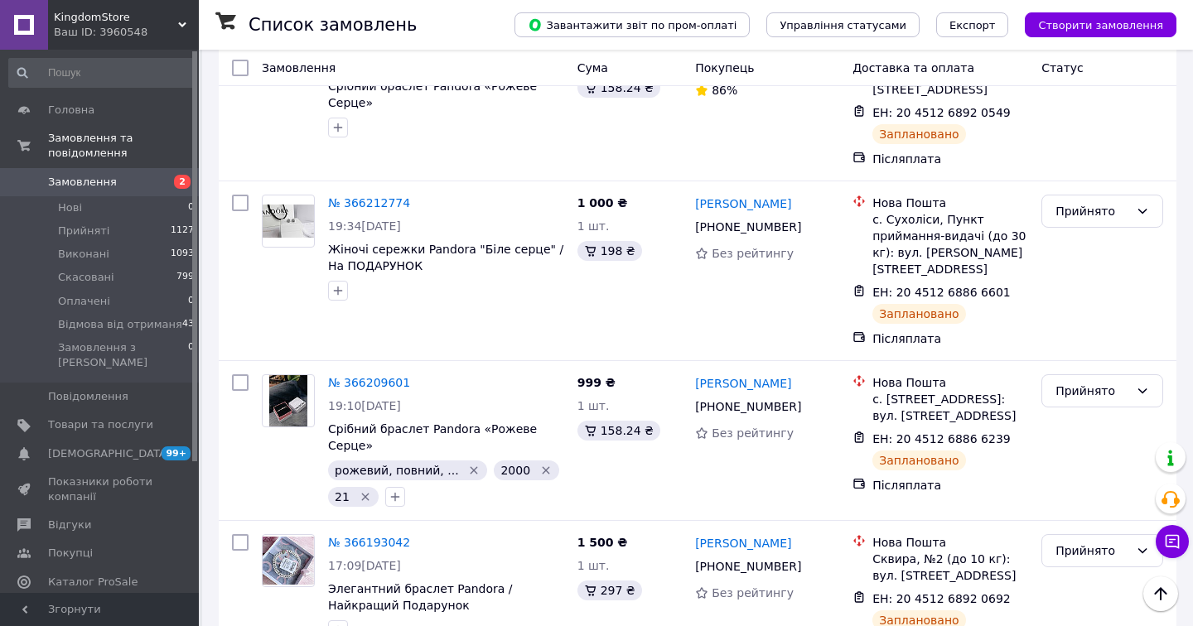
scroll to position [2676, 0]
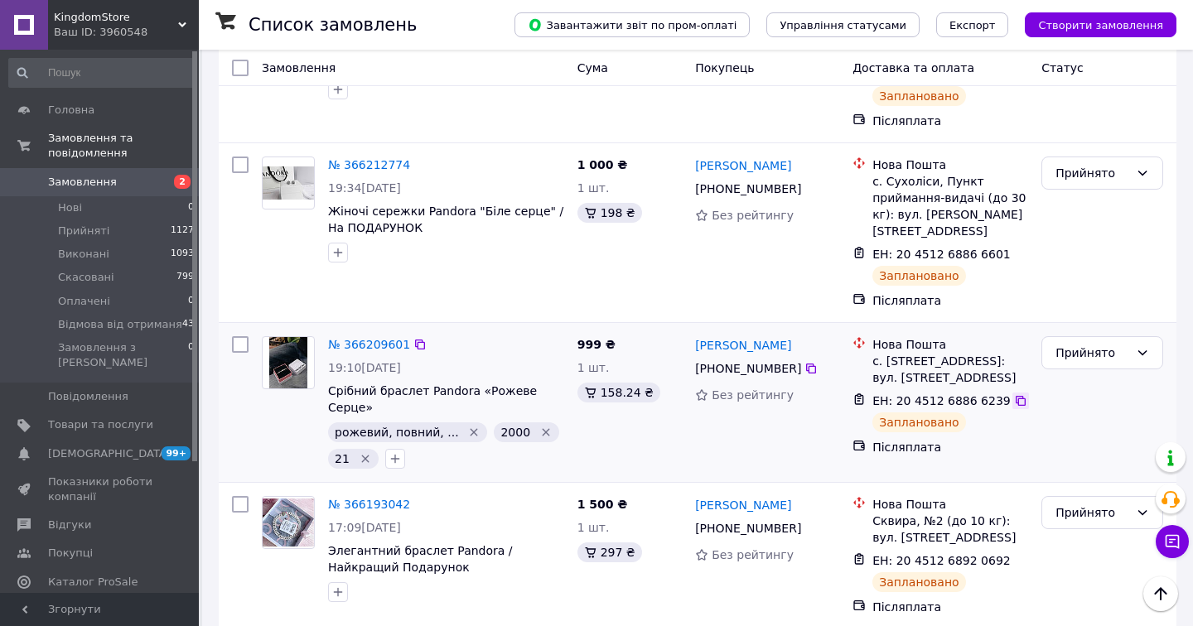
click at [1014, 394] on icon at bounding box center [1020, 400] width 13 height 13
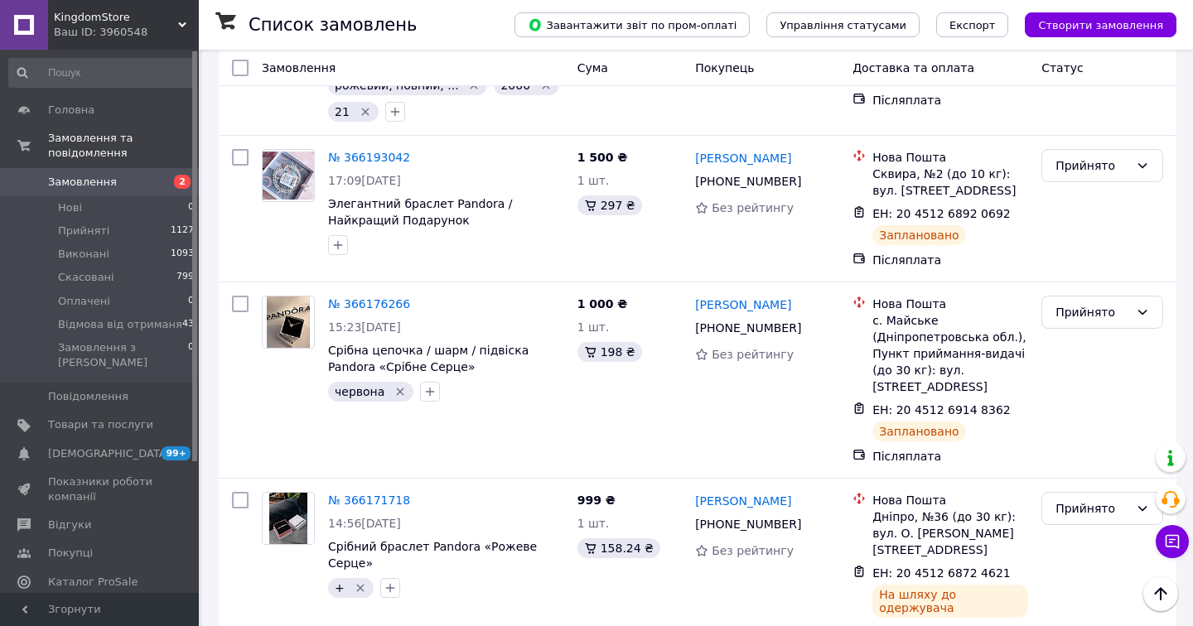
scroll to position [3033, 0]
